Goal: Find specific page/section: Find specific page/section

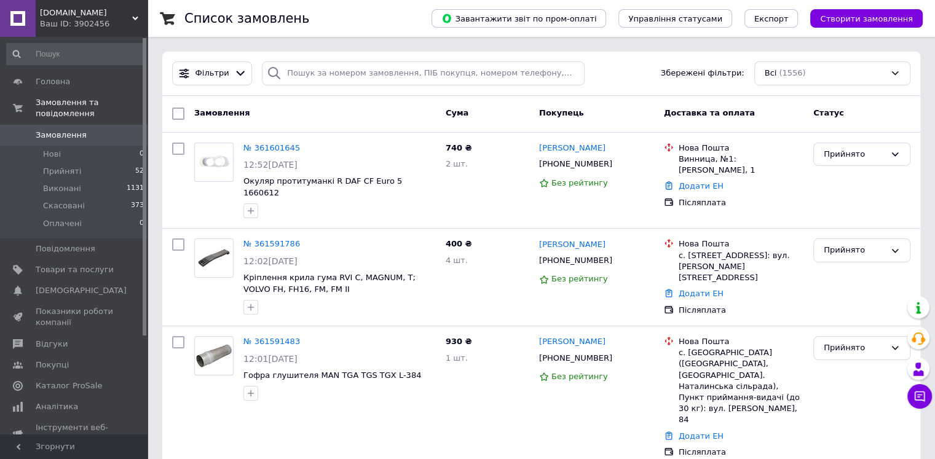
click at [96, 129] on link "Замовлення 0" at bounding box center [75, 135] width 151 height 21
click at [93, 84] on span "Головна" at bounding box center [75, 81] width 78 height 11
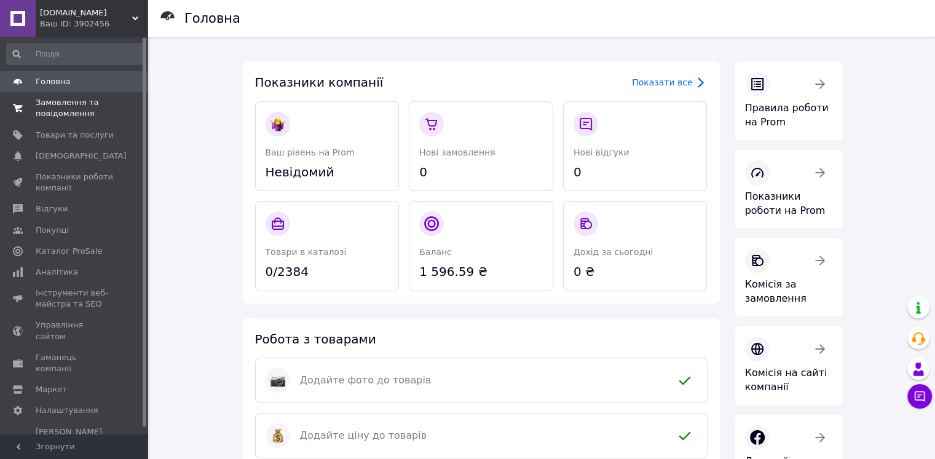
click at [80, 104] on span "Замовлення та повідомлення" at bounding box center [75, 108] width 78 height 22
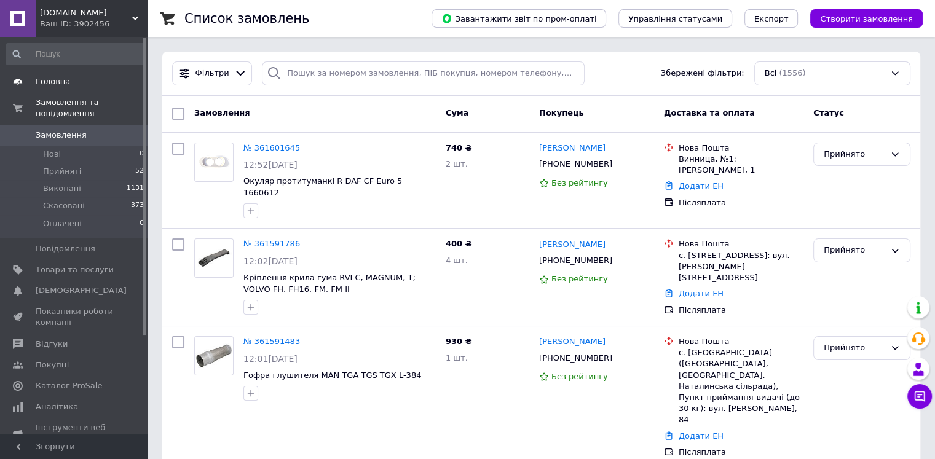
click at [79, 84] on span "Головна" at bounding box center [75, 81] width 78 height 11
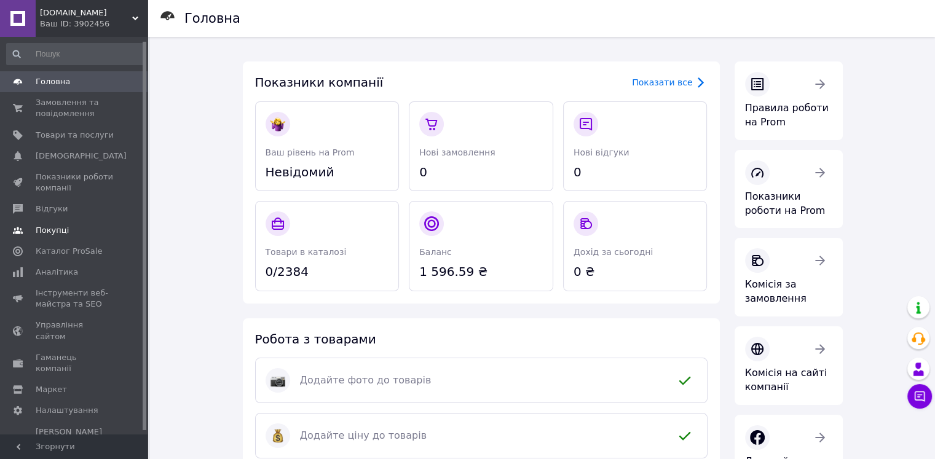
scroll to position [7, 0]
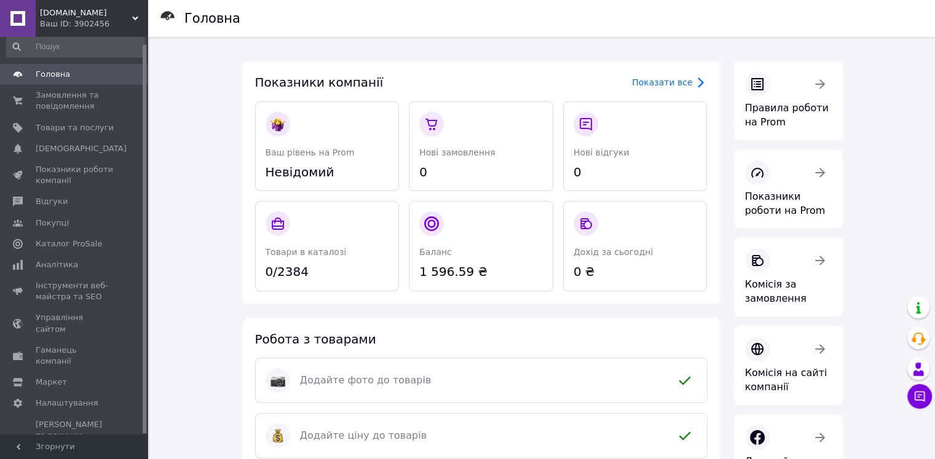
click at [76, 82] on link "Головна" at bounding box center [75, 74] width 151 height 21
click at [69, 74] on span "Головна" at bounding box center [75, 74] width 78 height 11
click at [98, 101] on span "Замовлення та повідомлення" at bounding box center [75, 101] width 78 height 22
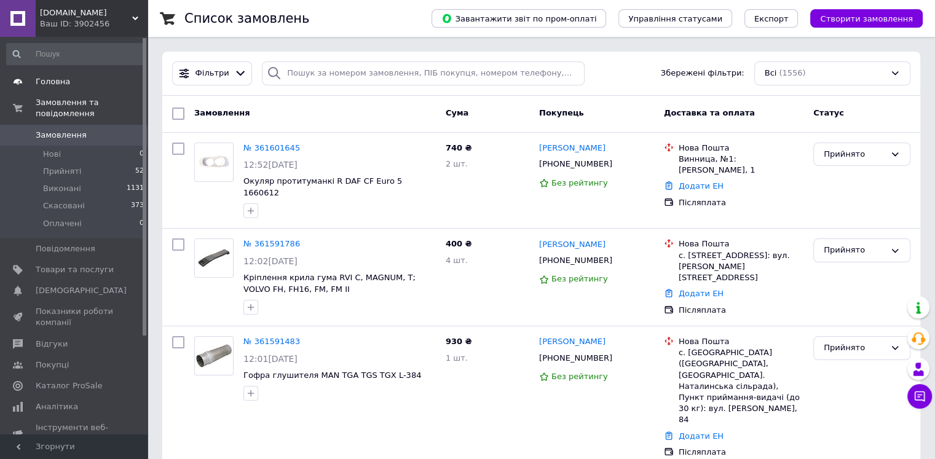
click at [90, 87] on link "Головна" at bounding box center [75, 81] width 151 height 21
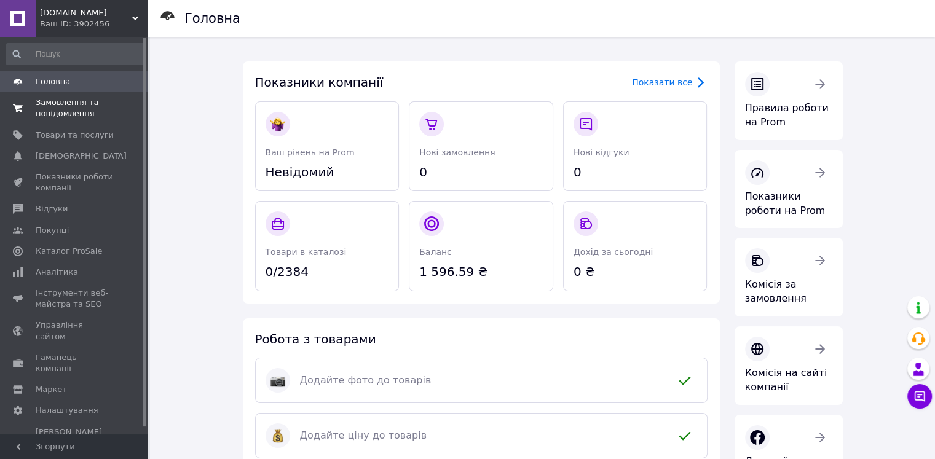
click at [105, 108] on span "Замовлення та повідомлення" at bounding box center [75, 108] width 78 height 22
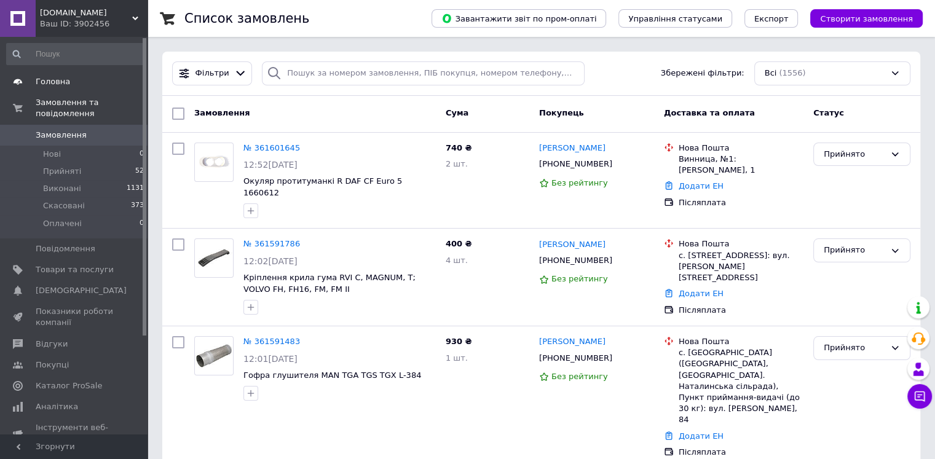
click at [85, 82] on span "Головна" at bounding box center [75, 81] width 78 height 11
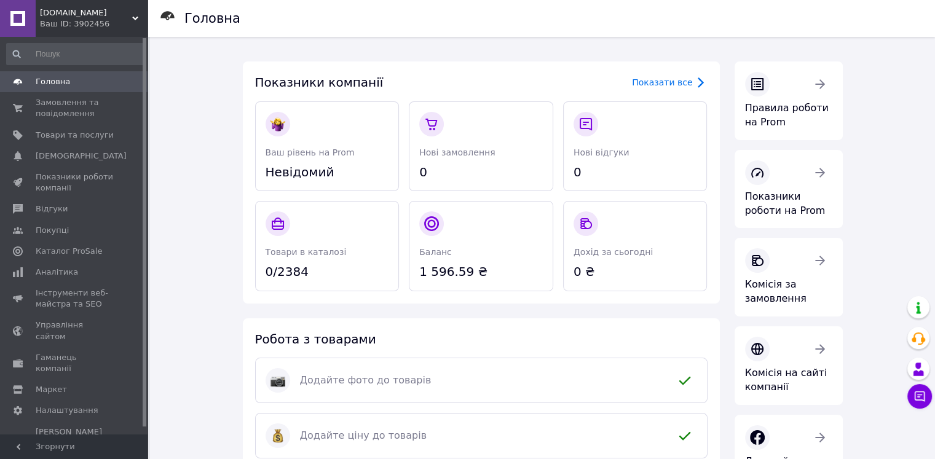
click at [68, 79] on span "Головна" at bounding box center [75, 81] width 78 height 11
click at [59, 77] on span "Головна" at bounding box center [53, 81] width 34 height 11
click at [81, 111] on span "Замовлення та повідомлення" at bounding box center [75, 108] width 78 height 22
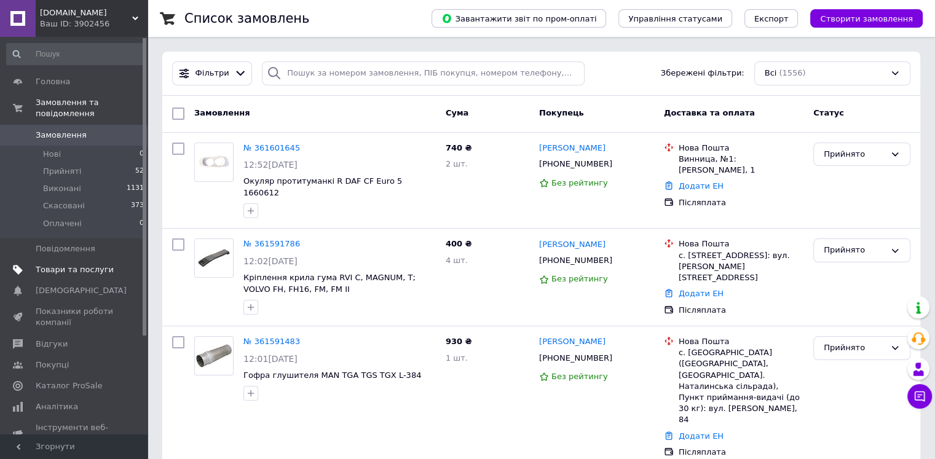
click at [68, 264] on span "Товари та послуги" at bounding box center [75, 269] width 78 height 11
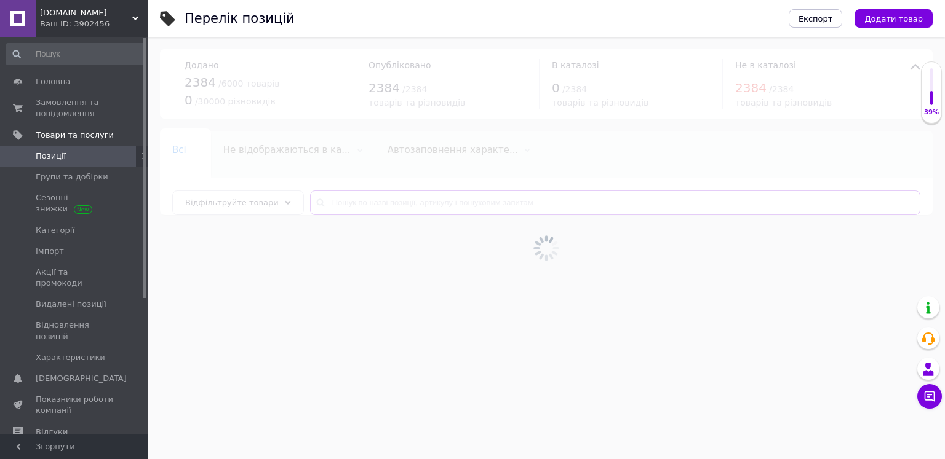
click at [356, 206] on input "text" at bounding box center [615, 203] width 610 height 25
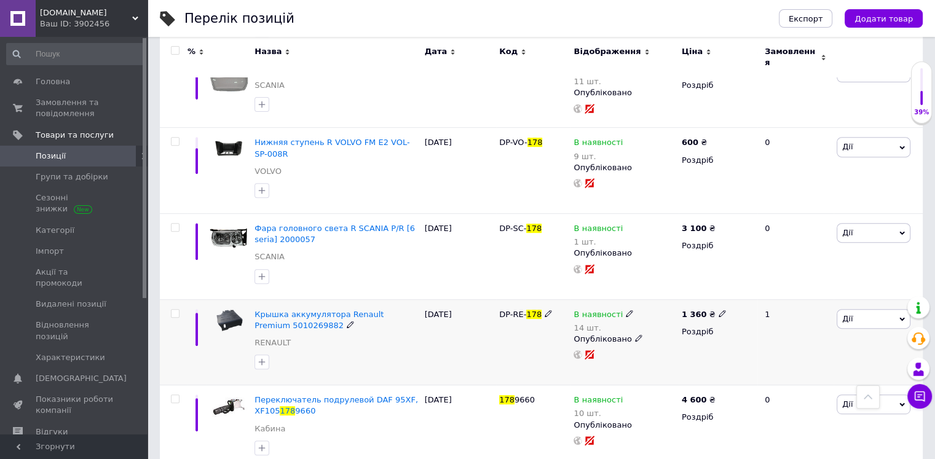
scroll to position [471, 0]
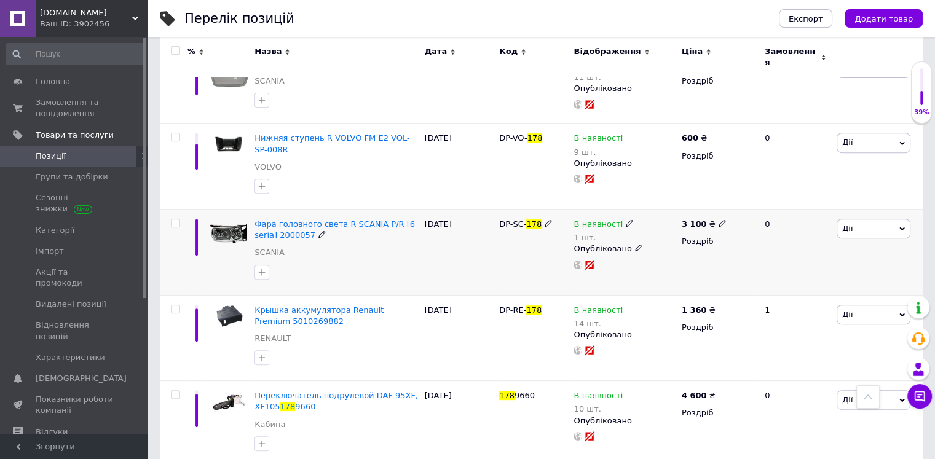
type input "178"
drag, startPoint x: 498, startPoint y: 218, endPoint x: 537, endPoint y: 222, distance: 39.5
click at [537, 222] on div "DP-SC- 178" at bounding box center [533, 253] width 74 height 86
copy span "DP-SC- 178"
click at [89, 81] on span "Головна" at bounding box center [75, 81] width 78 height 11
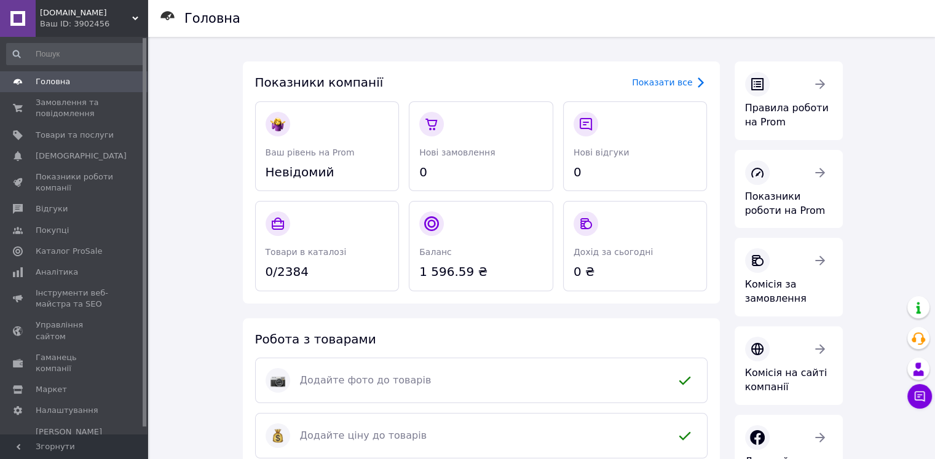
click at [77, 82] on span "Головна" at bounding box center [75, 81] width 78 height 11
click at [92, 87] on span "Головна" at bounding box center [75, 81] width 78 height 11
